Goal: Task Accomplishment & Management: Use online tool/utility

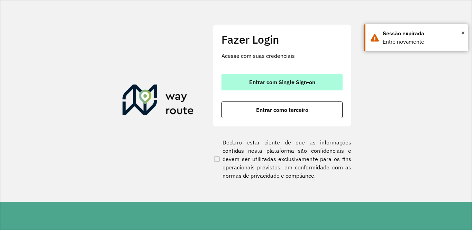
click at [281, 87] on button "Entrar com Single Sign-on" at bounding box center [281, 82] width 121 height 17
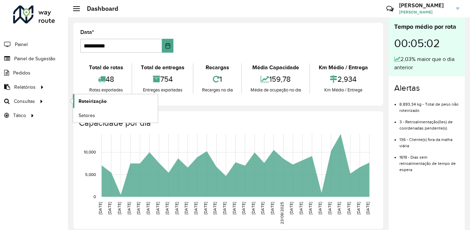
click at [87, 102] on span "Roteirização" at bounding box center [92, 101] width 28 height 7
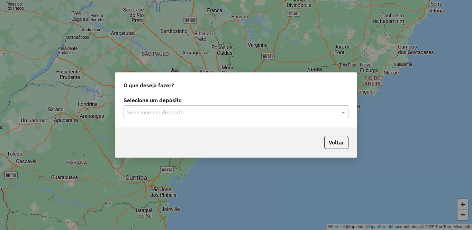
click at [150, 117] on div "Selecione um depósito" at bounding box center [235, 112] width 225 height 14
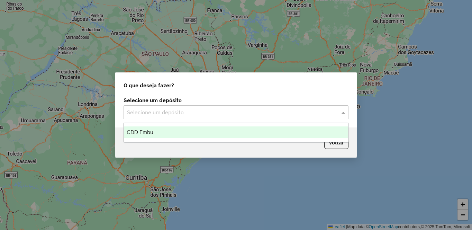
click at [146, 133] on span "CDD Embu" at bounding box center [140, 132] width 27 height 6
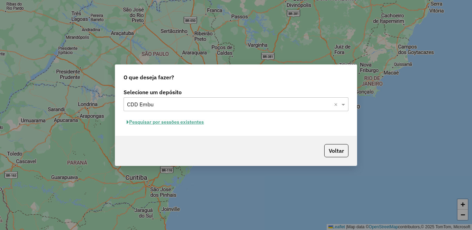
click at [154, 121] on button "Pesquisar por sessões existentes" at bounding box center [164, 122] width 83 height 11
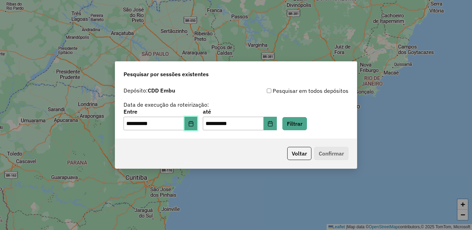
click at [193, 124] on icon "Choose Date" at bounding box center [190, 124] width 4 height 6
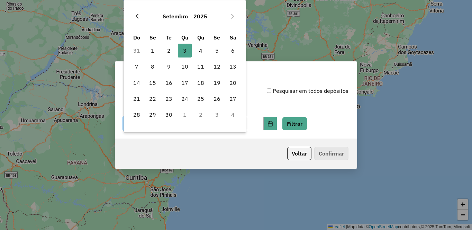
click at [140, 18] on button "Previous Month" at bounding box center [136, 16] width 11 height 11
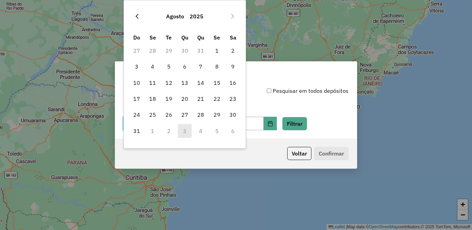
click at [139, 17] on icon "Previous Month" at bounding box center [137, 16] width 6 height 6
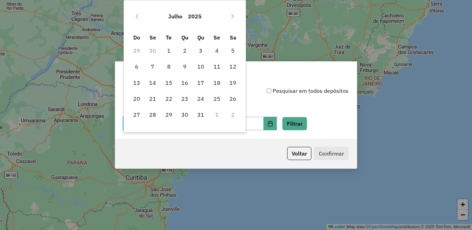
click at [139, 17] on icon "Previous Month" at bounding box center [137, 16] width 6 height 6
click at [231, 65] on span "14" at bounding box center [233, 66] width 14 height 14
type input "**********"
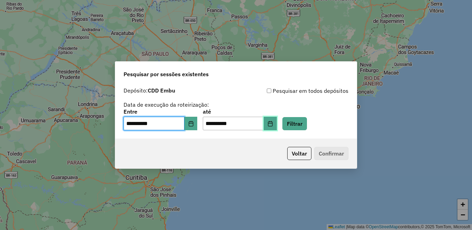
click at [272, 121] on icon "Choose Date" at bounding box center [270, 124] width 4 height 6
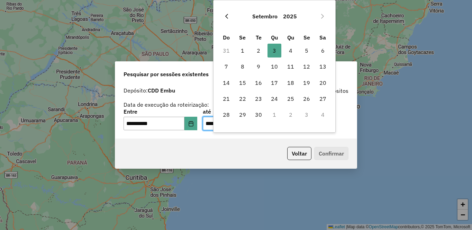
click at [230, 16] on button "Previous Month" at bounding box center [226, 16] width 11 height 11
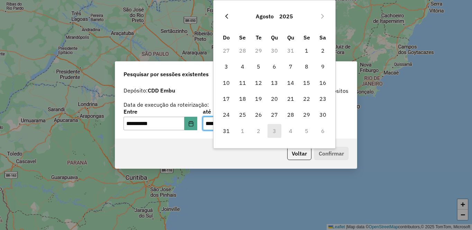
click at [230, 17] on button "Previous Month" at bounding box center [226, 16] width 11 height 11
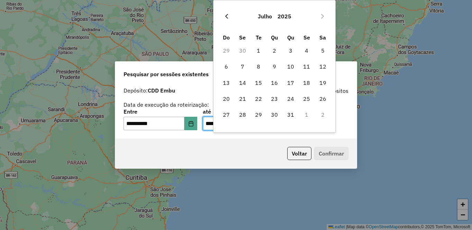
click at [226, 15] on icon "Previous Month" at bounding box center [226, 16] width 3 height 5
click at [323, 65] on span "14" at bounding box center [323, 66] width 14 height 14
type input "**********"
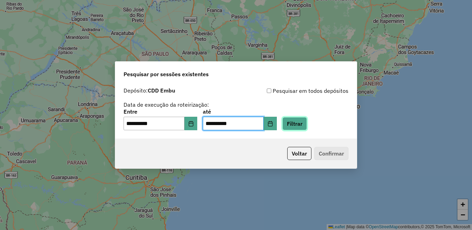
click at [307, 124] on button "Filtrar" at bounding box center [294, 123] width 25 height 13
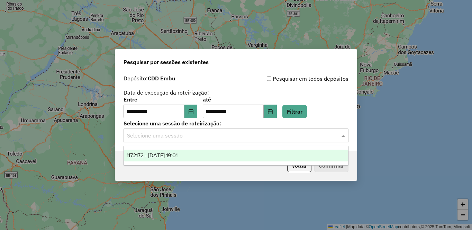
click at [149, 138] on input "text" at bounding box center [229, 135] width 204 height 8
click at [159, 154] on span "1172172 - 14/06/2025 19:01" at bounding box center [152, 155] width 51 height 6
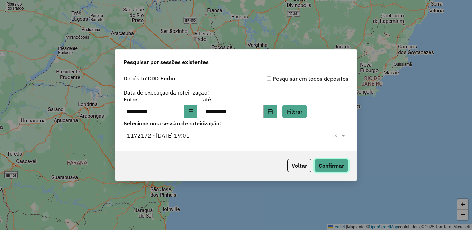
click at [335, 167] on button "Confirmar" at bounding box center [331, 165] width 34 height 13
drag, startPoint x: 131, startPoint y: 111, endPoint x: 123, endPoint y: 109, distance: 8.1
click at [123, 109] on div "**********" at bounding box center [235, 111] width 241 height 79
click at [193, 114] on icon "Choose Date" at bounding box center [190, 112] width 4 height 6
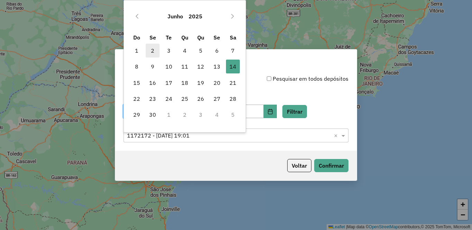
click at [151, 52] on span "2" at bounding box center [153, 51] width 14 height 14
type input "**********"
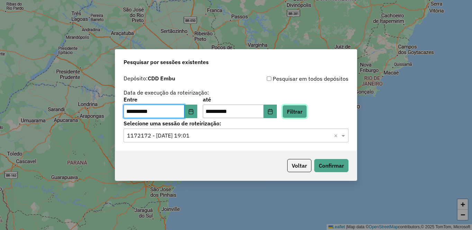
click at [307, 106] on button "Filtrar" at bounding box center [294, 111] width 25 height 13
click at [307, 112] on button "Filtrar" at bounding box center [294, 111] width 25 height 13
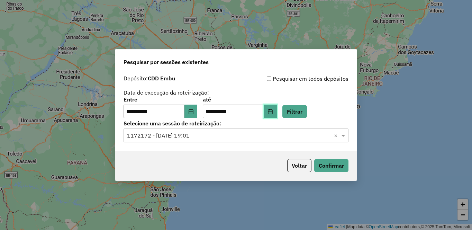
click at [273, 112] on icon "Choose Date" at bounding box center [270, 112] width 6 height 6
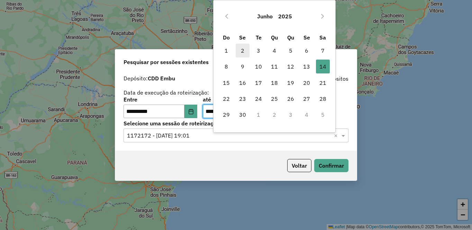
click at [242, 50] on span "2" at bounding box center [242, 51] width 14 height 14
type input "**********"
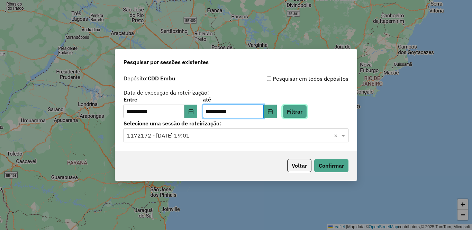
click at [307, 111] on button "Filtrar" at bounding box center [294, 111] width 25 height 13
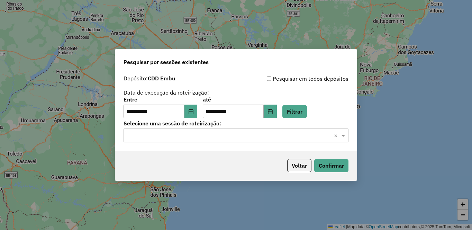
click at [164, 137] on input "text" at bounding box center [229, 135] width 204 height 8
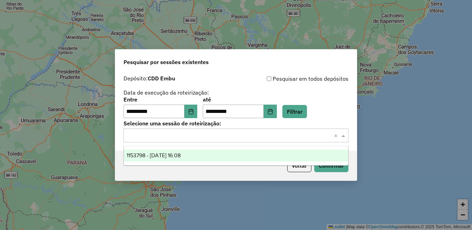
click at [161, 153] on span "1153798 - 02/06/2025 16:08" at bounding box center [154, 155] width 54 height 6
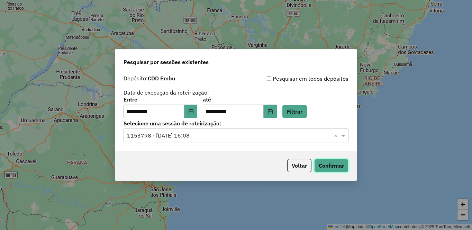
click at [333, 160] on button "Confirmar" at bounding box center [331, 165] width 34 height 13
click at [194, 112] on icon "Choose Date" at bounding box center [191, 112] width 6 height 6
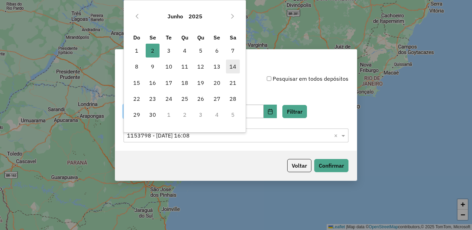
click at [232, 64] on span "14" at bounding box center [233, 66] width 14 height 14
type input "**********"
click at [232, 64] on span "14" at bounding box center [233, 66] width 14 height 14
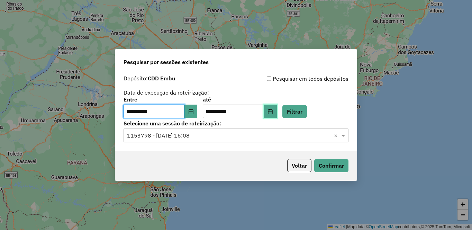
click at [273, 110] on icon "Choose Date" at bounding box center [270, 112] width 6 height 6
click at [376, 90] on div "**********" at bounding box center [236, 115] width 472 height 230
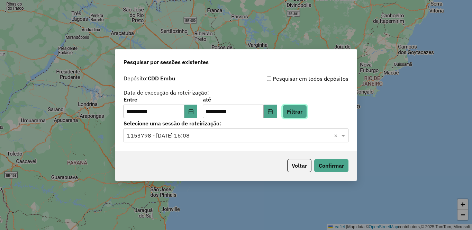
click at [307, 108] on button "Filtrar" at bounding box center [294, 111] width 25 height 13
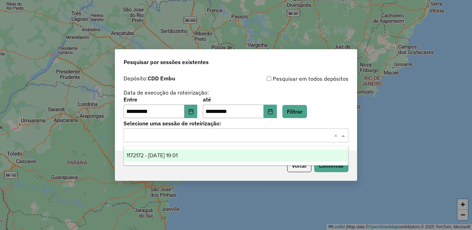
click at [141, 139] on input "text" at bounding box center [229, 135] width 204 height 8
click at [142, 151] on div "1172172 - 14/06/2025 19:01" at bounding box center [236, 155] width 224 height 12
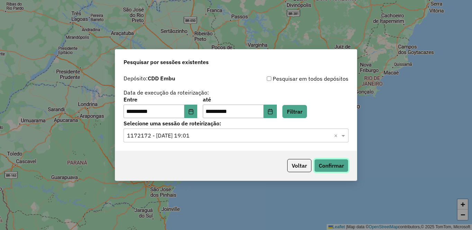
click at [335, 167] on button "Confirmar" at bounding box center [331, 165] width 34 height 13
click at [296, 165] on button "Voltar" at bounding box center [299, 165] width 24 height 13
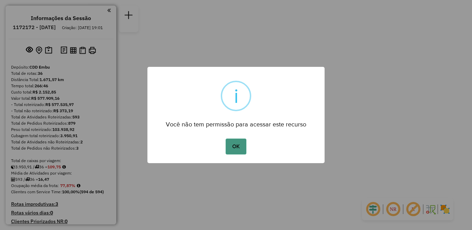
click at [231, 142] on button "OK" at bounding box center [235, 146] width 20 height 16
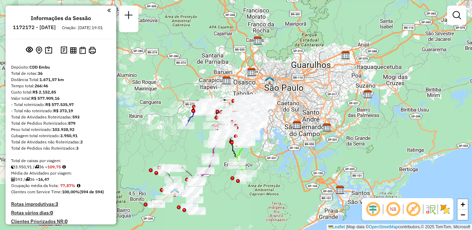
click at [446, 209] on img at bounding box center [444, 208] width 11 height 11
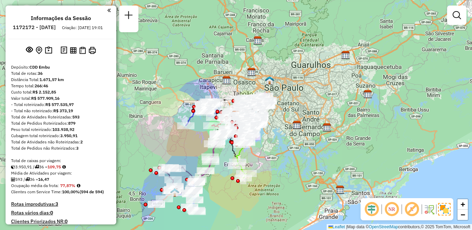
click at [392, 209] on em at bounding box center [391, 209] width 17 height 17
click at [409, 208] on em at bounding box center [411, 209] width 17 height 17
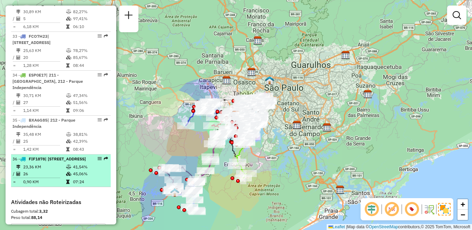
select select "**********"
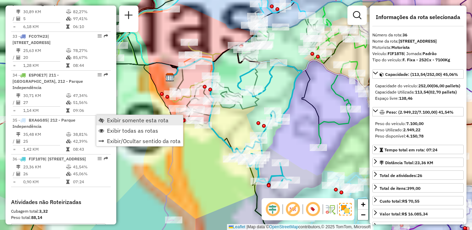
click at [108, 117] on span "Exibir somente esta rota" at bounding box center [138, 120] width 62 height 6
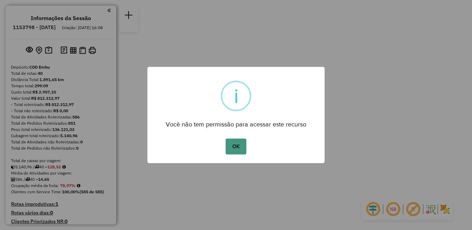
click at [225, 146] on button "OK" at bounding box center [235, 146] width 20 height 16
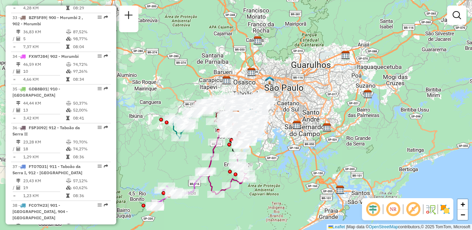
scroll to position [1088, 0]
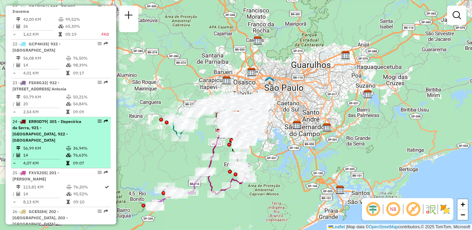
select select "**********"
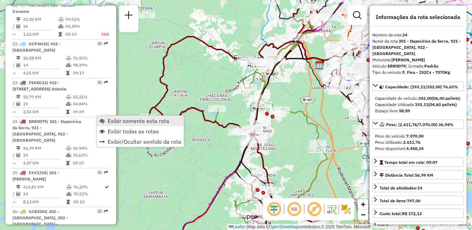
click at [117, 119] on span "Exibir somente esta rota" at bounding box center [139, 121] width 62 height 6
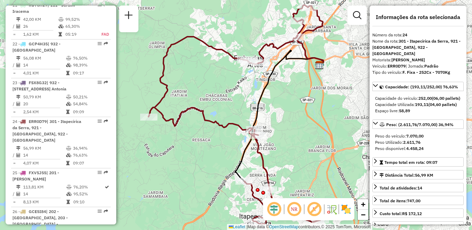
click at [346, 210] on img at bounding box center [345, 208] width 11 height 11
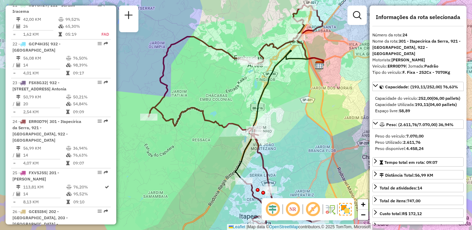
click at [308, 206] on em at bounding box center [312, 209] width 17 height 17
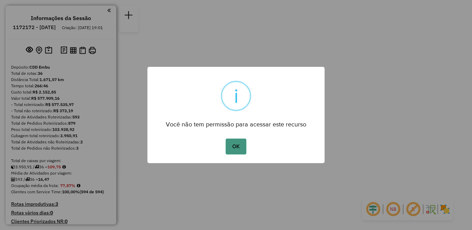
click at [234, 145] on button "OK" at bounding box center [235, 146] width 20 height 16
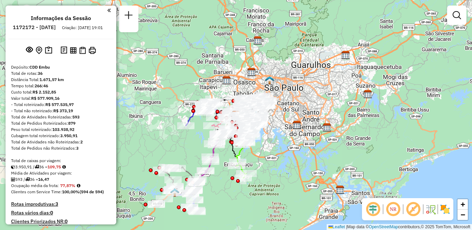
click at [447, 213] on img at bounding box center [444, 208] width 11 height 11
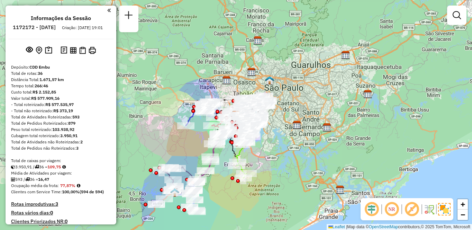
click at [408, 210] on em at bounding box center [411, 209] width 17 height 17
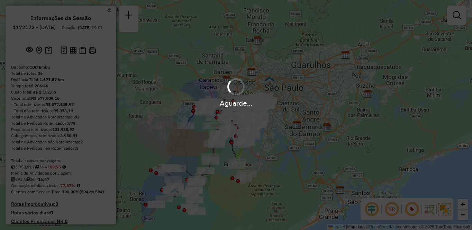
click at [393, 210] on div "Aguarde..." at bounding box center [236, 115] width 472 height 230
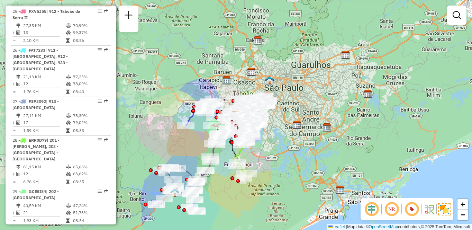
scroll to position [1565, 0]
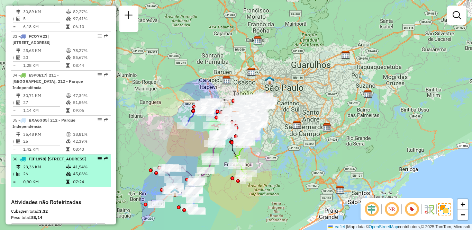
select select "**********"
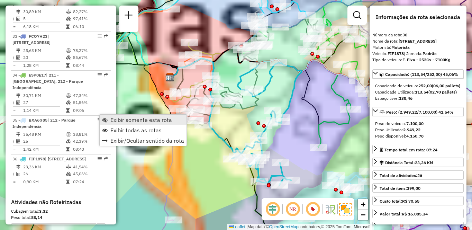
click at [114, 117] on span "Exibir somente esta rota" at bounding box center [141, 120] width 62 height 6
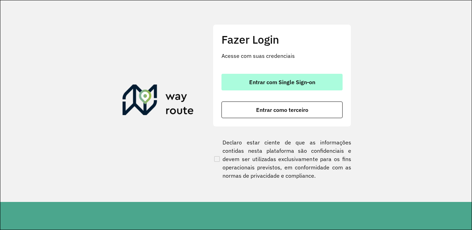
drag, startPoint x: 248, startPoint y: 77, endPoint x: 241, endPoint y: 84, distance: 9.3
click at [247, 77] on button "Entrar com Single Sign-on" at bounding box center [281, 82] width 121 height 17
